Goal: Check status: Check status

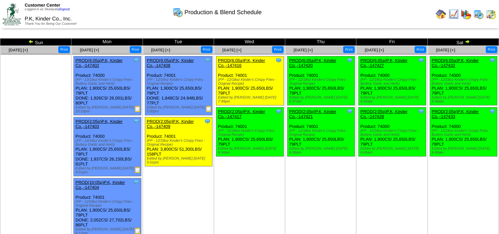
click at [469, 41] on img at bounding box center [467, 41] width 5 height 5
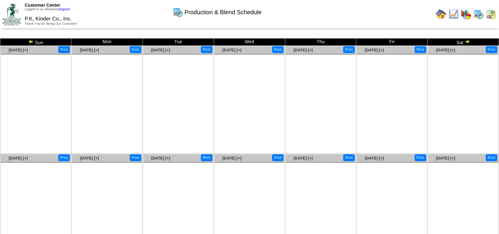
click at [30, 42] on img at bounding box center [30, 41] width 5 height 5
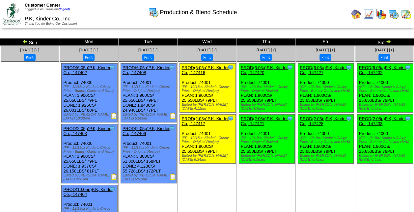
click at [389, 42] on img at bounding box center [388, 41] width 5 height 5
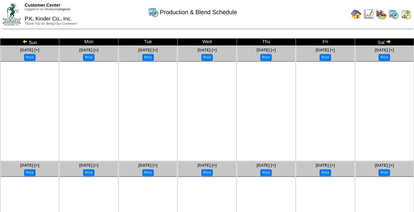
click at [389, 42] on img at bounding box center [388, 41] width 5 height 5
click at [25, 42] on img at bounding box center [24, 41] width 5 height 5
